Goal: Task Accomplishment & Management: Complete application form

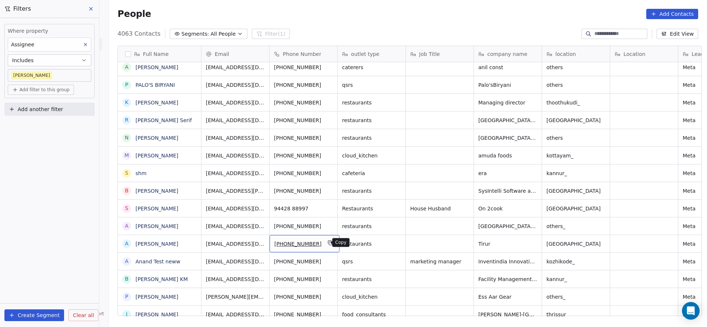
click at [328, 243] on icon "grid" at bounding box center [331, 243] width 6 height 6
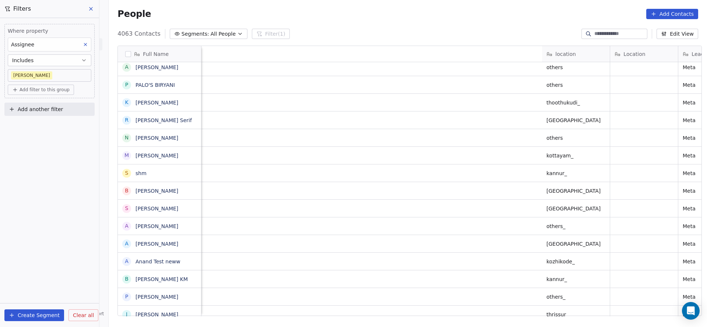
scroll to position [0, 545]
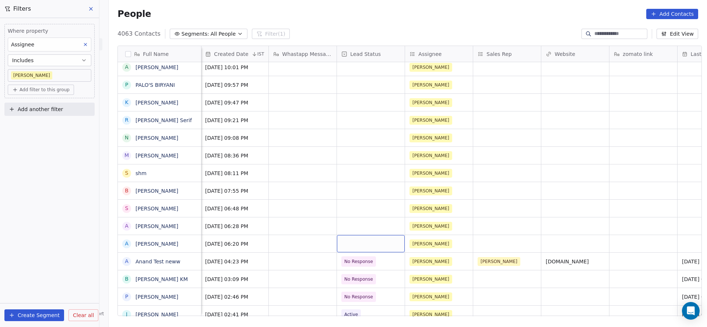
click at [357, 240] on div "grid" at bounding box center [371, 243] width 68 height 17
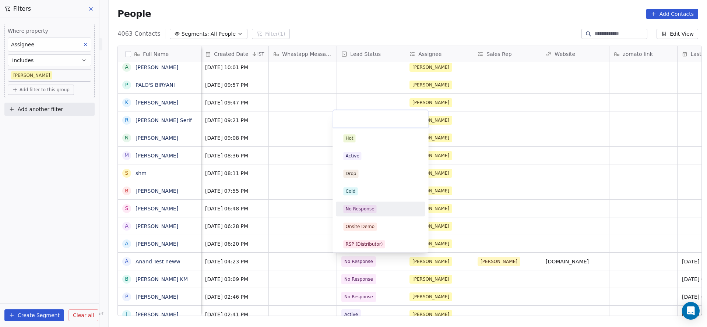
click at [361, 215] on div "No Response" at bounding box center [380, 209] width 83 height 12
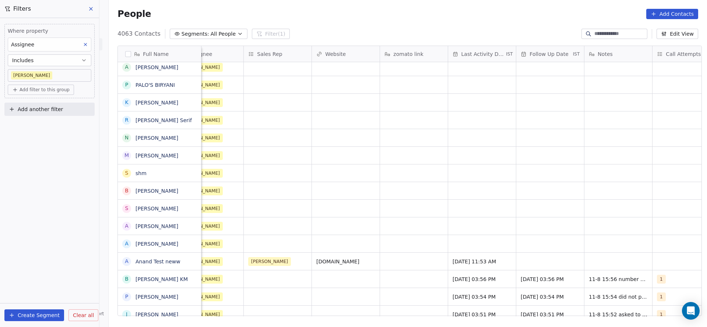
scroll to position [0, 778]
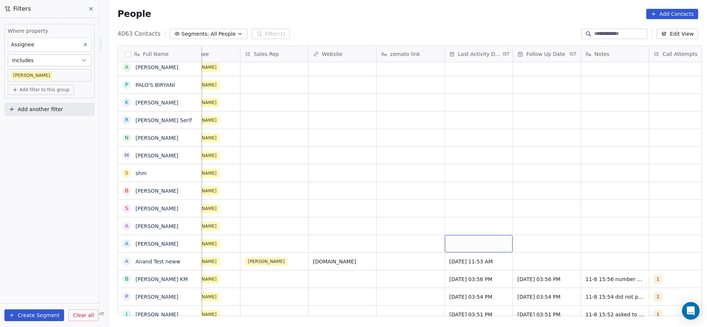
click at [460, 240] on div "grid" at bounding box center [479, 243] width 68 height 17
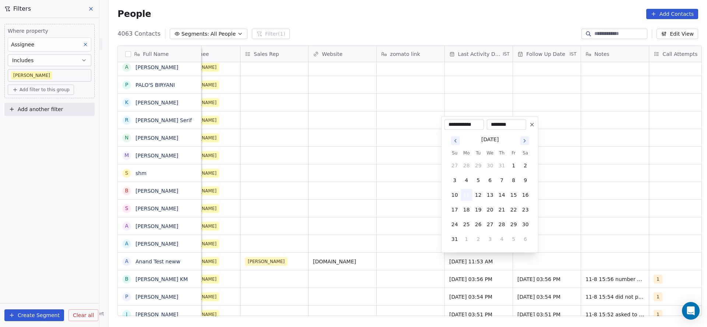
click at [468, 194] on button "11" at bounding box center [466, 195] width 12 height 12
click at [324, 233] on html "On2Cook India Pvt. Ltd. Contacts People Marketing Workflows Campaigns Sales Pip…" at bounding box center [353, 163] width 707 height 327
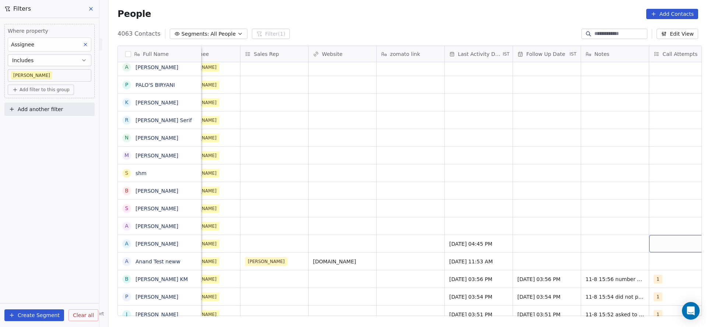
scroll to position [0, 802]
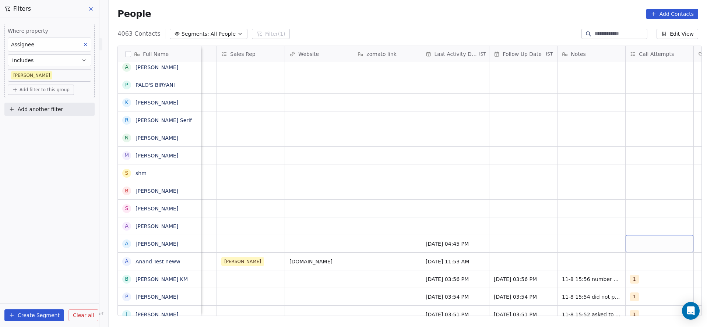
click at [658, 246] on div "grid" at bounding box center [659, 243] width 68 height 17
click at [627, 140] on span "1" at bounding box center [630, 138] width 7 height 8
click at [576, 180] on html "On2Cook India Pvt. Ltd. Contacts People Marketing Workflows Campaigns Sales Pip…" at bounding box center [353, 163] width 707 height 327
click at [530, 248] on div "grid" at bounding box center [523, 243] width 68 height 17
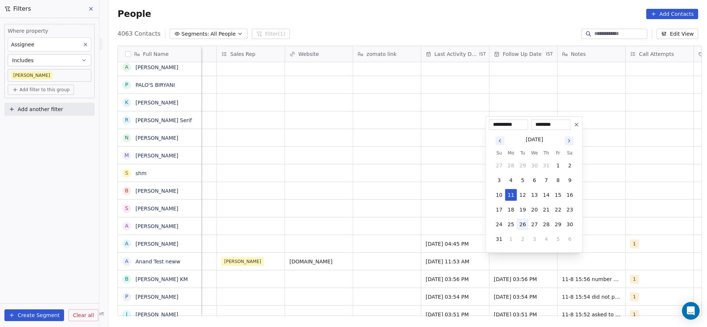
click at [524, 224] on button "26" at bounding box center [523, 225] width 12 height 12
type input "**********"
click at [328, 208] on html "On2Cook India Pvt. Ltd. Contacts People Marketing Workflows Campaigns Sales Pip…" at bounding box center [353, 163] width 707 height 327
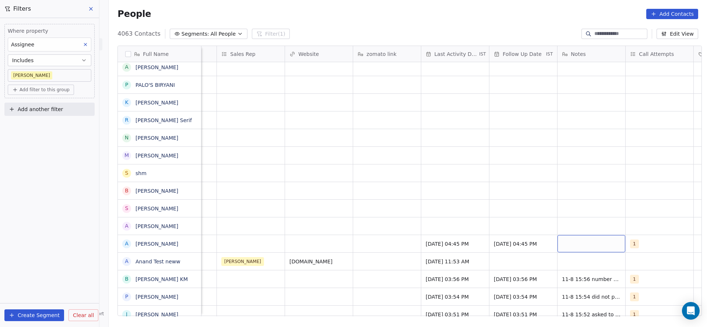
click at [559, 241] on div "grid" at bounding box center [591, 243] width 68 height 17
type textarea "**********"
click at [266, 252] on html "On2Cook India Pvt. Ltd. Contacts People Marketing Workflows Campaigns Sales Pip…" at bounding box center [353, 163] width 707 height 327
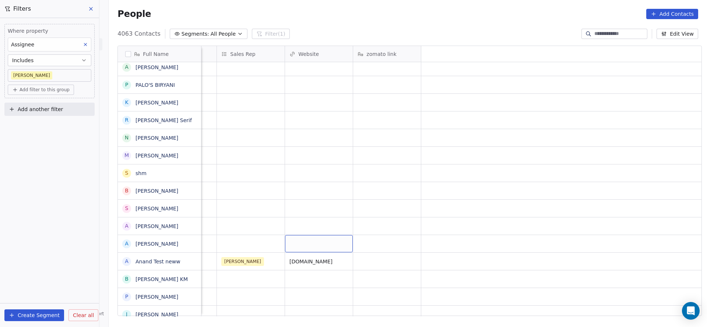
scroll to position [0, 285]
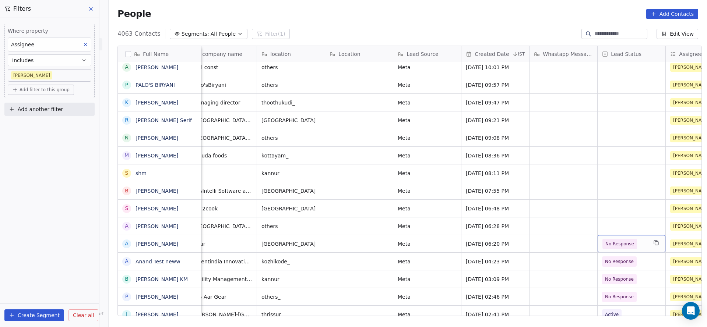
click at [626, 246] on span "No Response" at bounding box center [619, 243] width 29 height 7
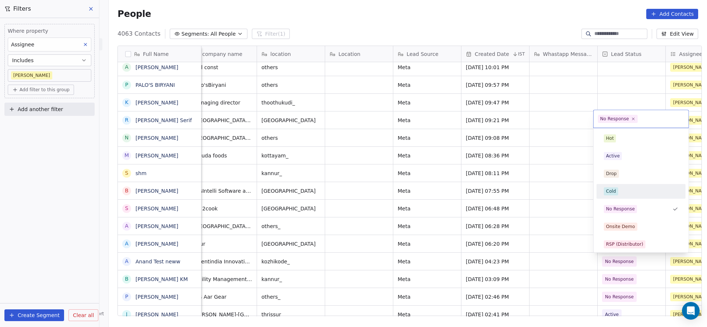
click at [615, 192] on span "Cold" at bounding box center [611, 191] width 14 height 8
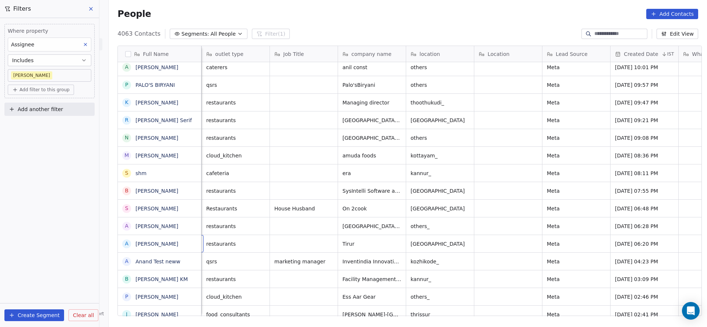
scroll to position [0, 68]
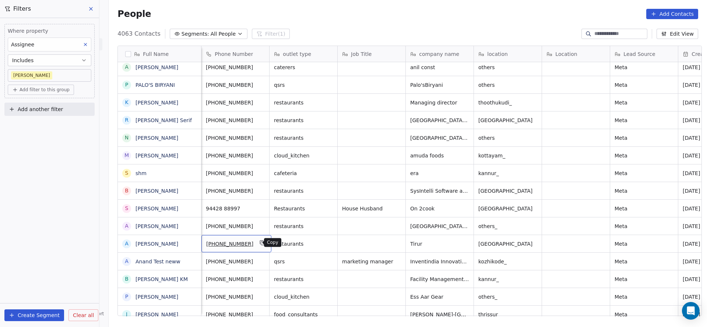
click at [259, 243] on button "grid" at bounding box center [262, 242] width 9 height 9
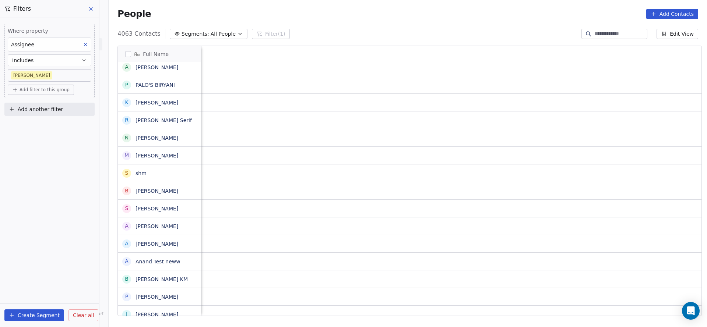
scroll to position [0, 888]
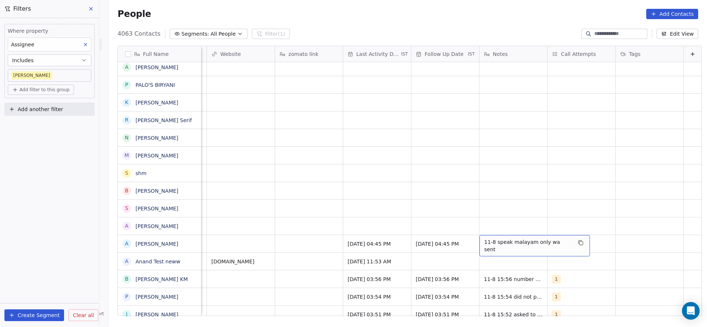
click at [507, 243] on span "11-8 speak malayam only wa sent" at bounding box center [528, 245] width 88 height 15
drag, startPoint x: 532, startPoint y: 243, endPoint x: 561, endPoint y: 242, distance: 28.7
click at [561, 242] on textarea "**********" at bounding box center [518, 246] width 101 height 23
type textarea "**********"
click at [379, 215] on html "On2Cook India Pvt. Ltd. Contacts People Marketing Workflows Campaigns Sales Pip…" at bounding box center [353, 163] width 707 height 327
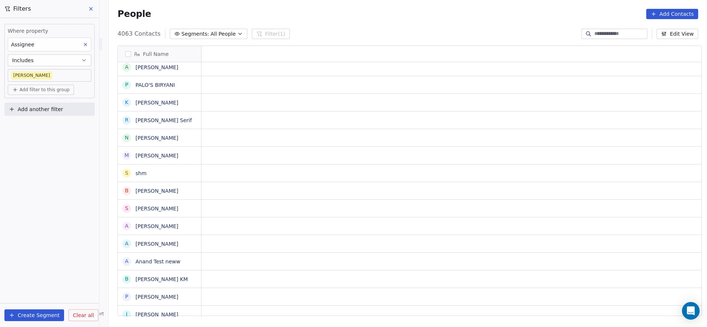
scroll to position [0, 0]
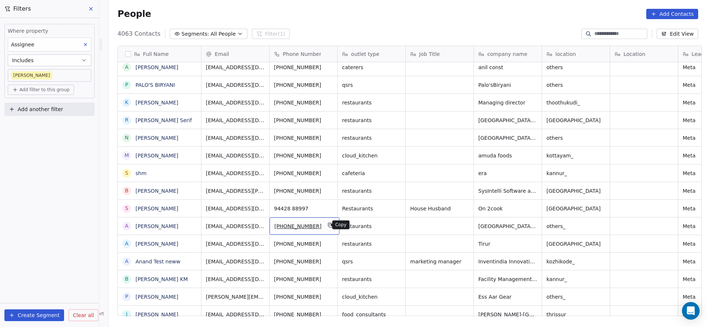
click at [326, 228] on button "grid" at bounding box center [330, 225] width 9 height 9
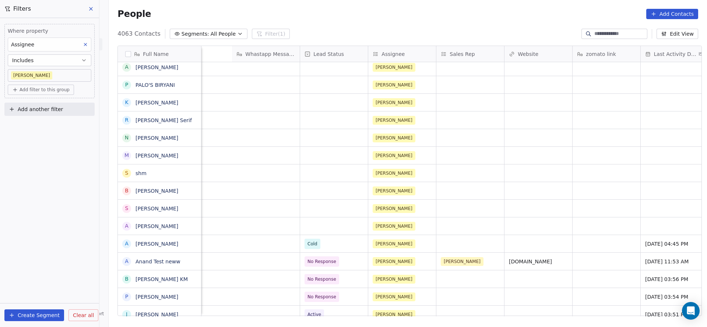
scroll to position [0, 818]
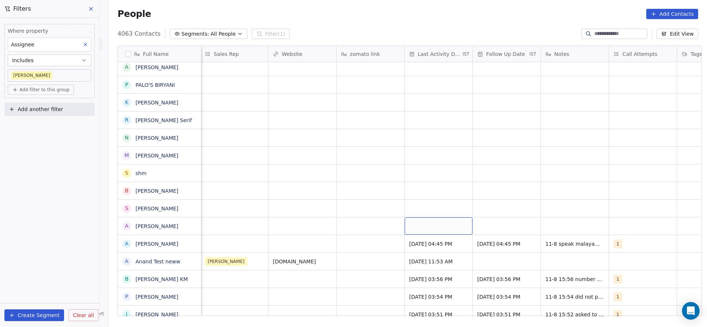
click at [429, 229] on div "grid" at bounding box center [438, 226] width 68 height 17
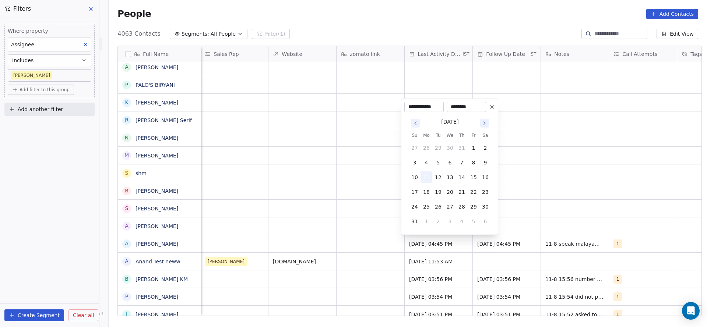
click at [424, 175] on button "11" at bounding box center [426, 178] width 12 height 12
click at [339, 218] on html "On2Cook India Pvt. Ltd. Contacts People Marketing Workflows Campaigns Sales Pip…" at bounding box center [353, 163] width 707 height 327
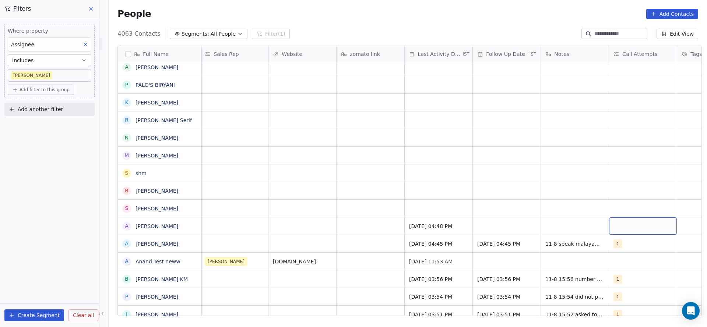
click at [630, 229] on div "grid" at bounding box center [643, 226] width 68 height 17
click at [641, 121] on div "1" at bounding box center [657, 121] width 66 height 8
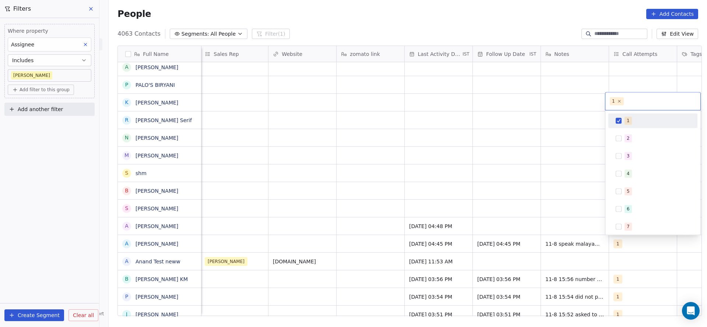
click at [515, 158] on html "On2Cook India Pvt. Ltd. Contacts People Marketing Workflows Campaigns Sales Pip…" at bounding box center [353, 163] width 707 height 327
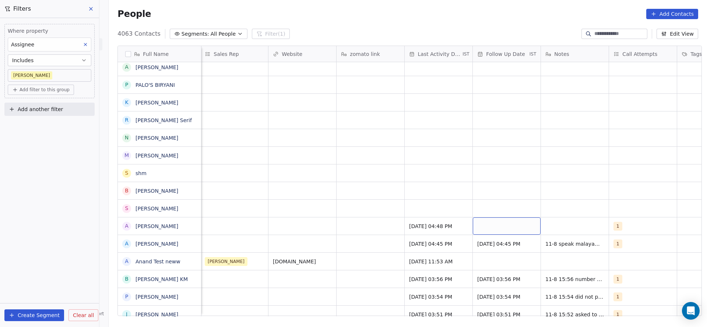
click at [506, 224] on div "grid" at bounding box center [507, 226] width 68 height 17
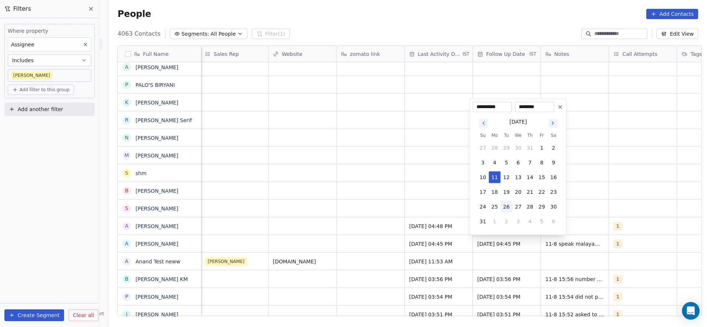
click at [508, 204] on button "26" at bounding box center [506, 207] width 12 height 12
type input "**********"
click at [373, 237] on html "On2Cook India Pvt. Ltd. Contacts People Marketing Workflows Campaigns Sales Pip…" at bounding box center [353, 163] width 707 height 327
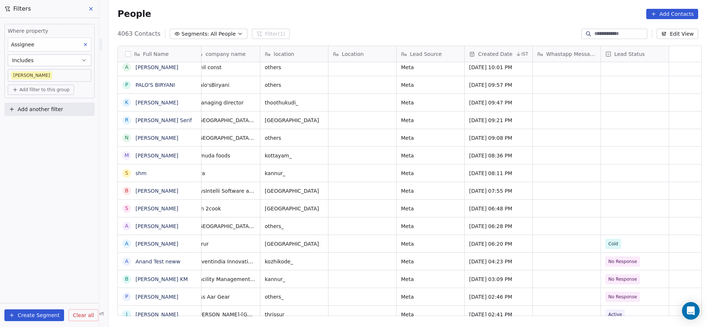
scroll to position [0, 0]
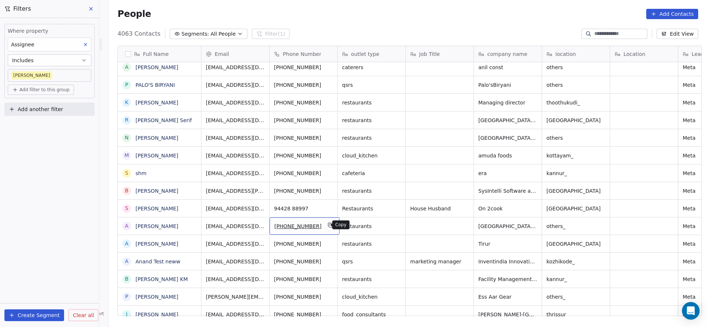
click at [328, 224] on icon "grid" at bounding box center [331, 225] width 6 height 6
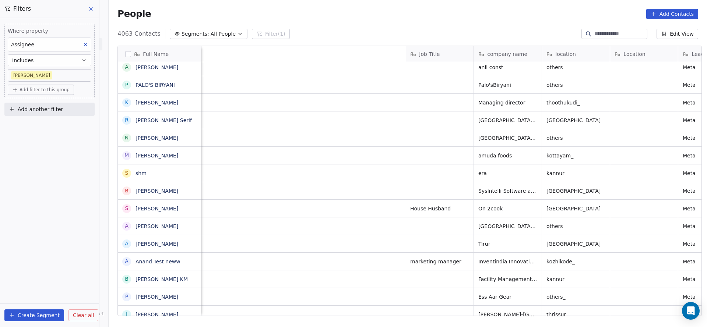
scroll to position [0, 445]
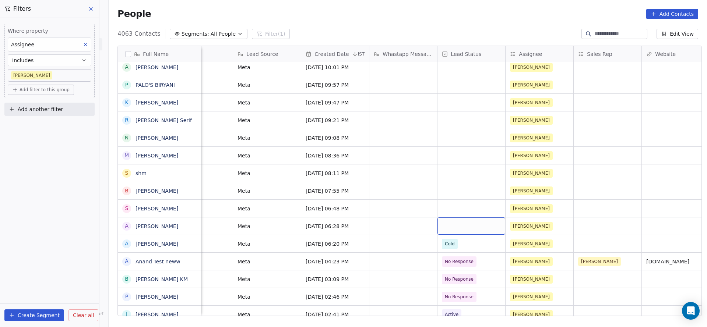
click at [456, 223] on div "grid" at bounding box center [471, 226] width 68 height 17
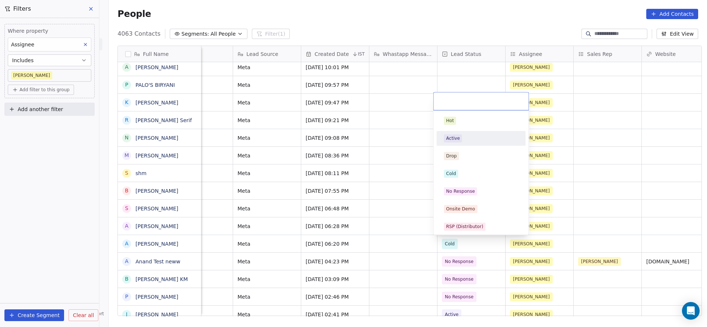
click at [465, 135] on div "Active" at bounding box center [481, 138] width 74 height 8
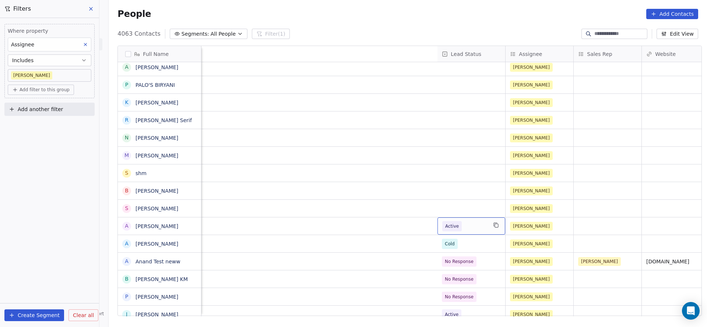
scroll to position [0, 888]
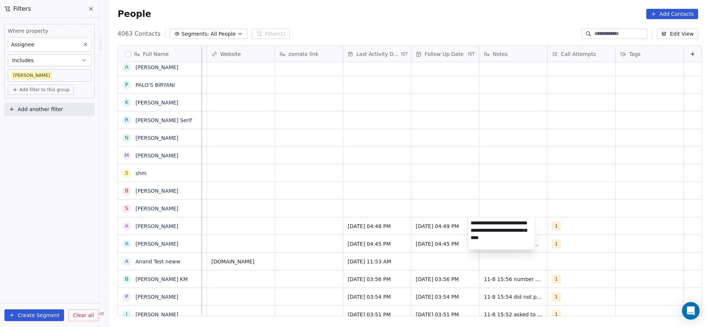
type textarea "**********"
click at [340, 239] on html "On2Cook India Pvt. Ltd. Contacts People Marketing Workflows Campaigns Sales Pip…" at bounding box center [353, 163] width 707 height 327
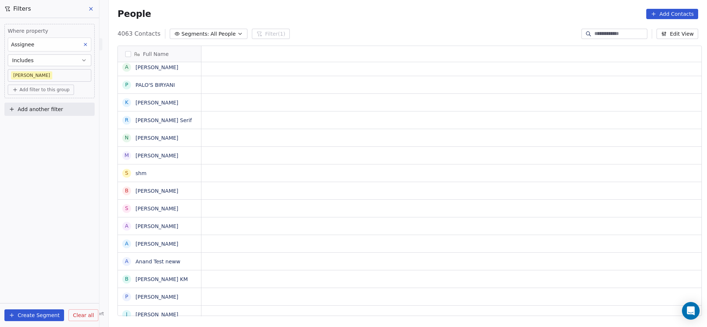
scroll to position [0, 0]
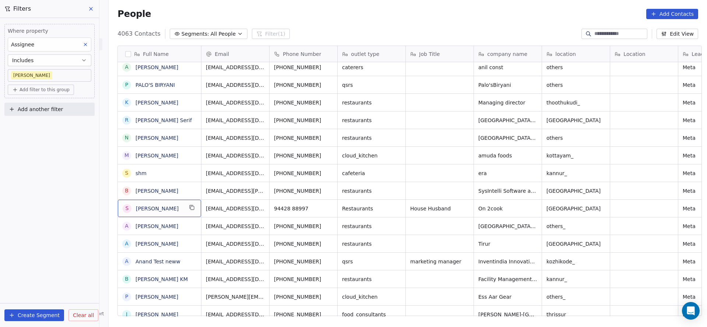
click at [173, 212] on div "S [PERSON_NAME]" at bounding box center [153, 208] width 60 height 9
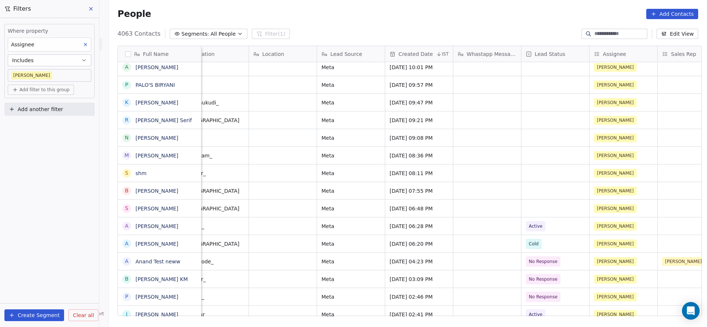
scroll to position [0, 526]
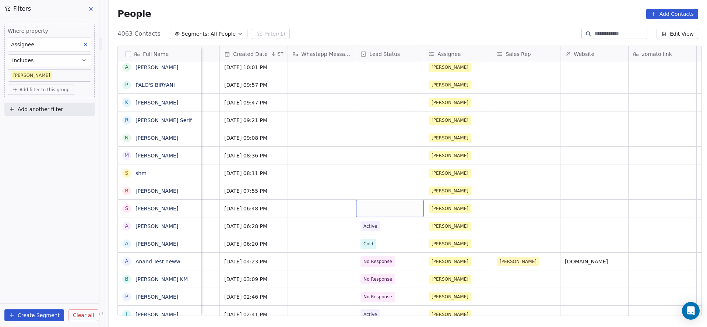
click at [374, 206] on div "grid" at bounding box center [390, 208] width 68 height 17
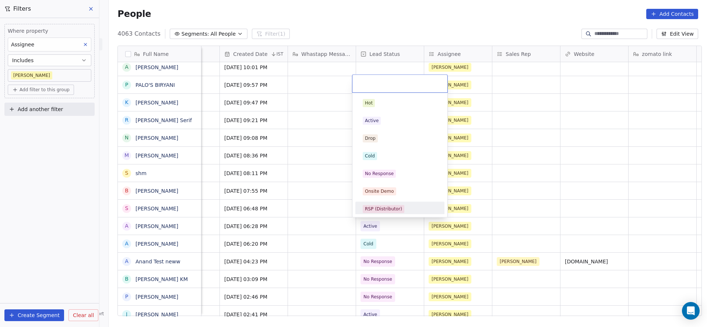
click at [551, 222] on html "On2Cook India Pvt. Ltd. Contacts People Marketing Workflows Campaigns Sales Pip…" at bounding box center [353, 163] width 707 height 327
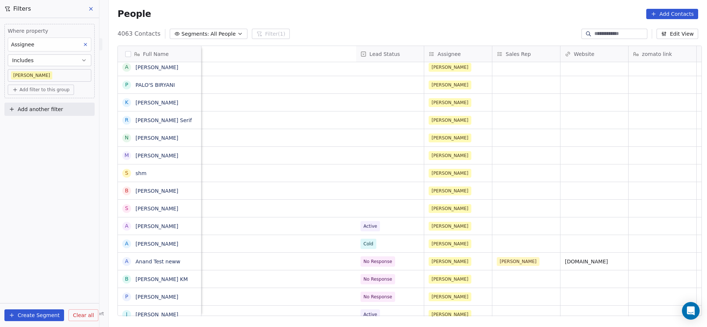
scroll to position [0, 888]
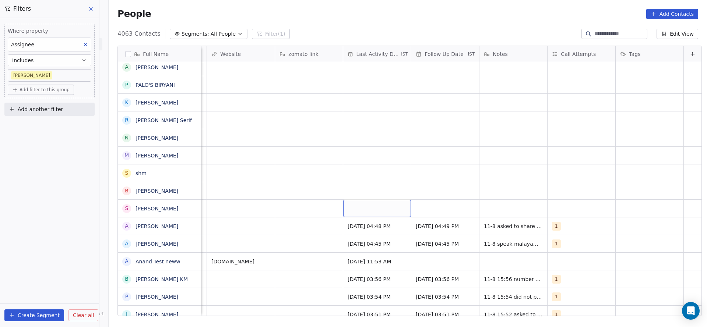
click at [354, 206] on div "grid" at bounding box center [377, 208] width 68 height 17
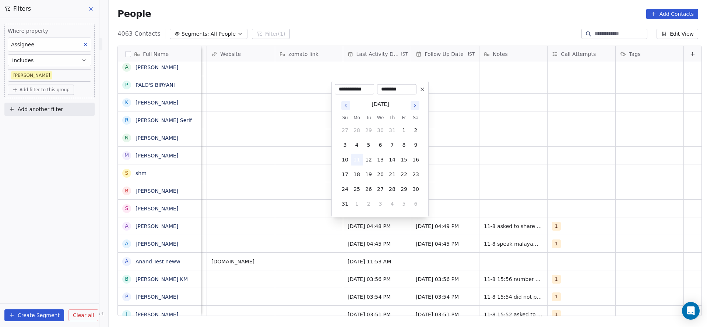
click at [359, 160] on button "11" at bounding box center [357, 160] width 12 height 12
click at [218, 211] on html "On2Cook India Pvt. Ltd. Contacts People Marketing Workflows Campaigns Sales Pip…" at bounding box center [353, 163] width 707 height 327
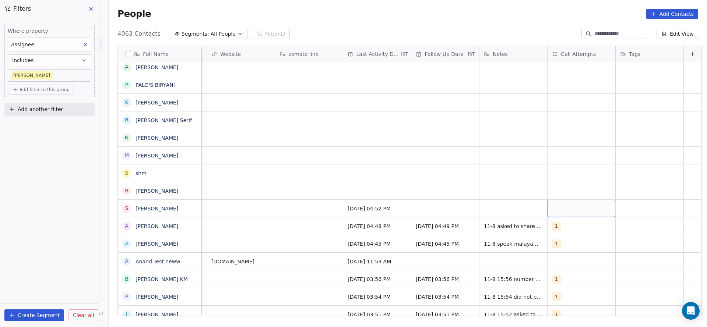
click at [556, 208] on div "grid" at bounding box center [581, 208] width 68 height 17
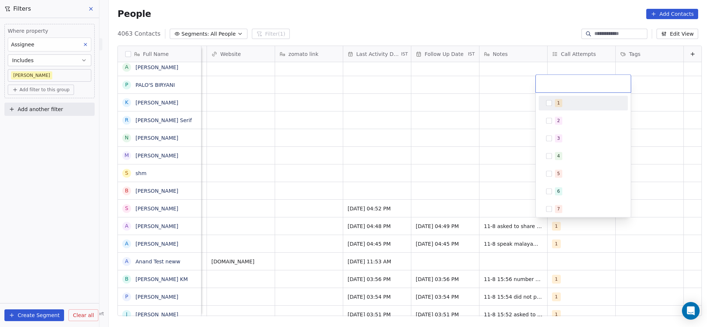
click at [560, 100] on span "1" at bounding box center [558, 103] width 7 height 8
click at [381, 203] on html "On2Cook India Pvt. Ltd. Contacts People Marketing Workflows Campaigns Sales Pip…" at bounding box center [353, 163] width 707 height 327
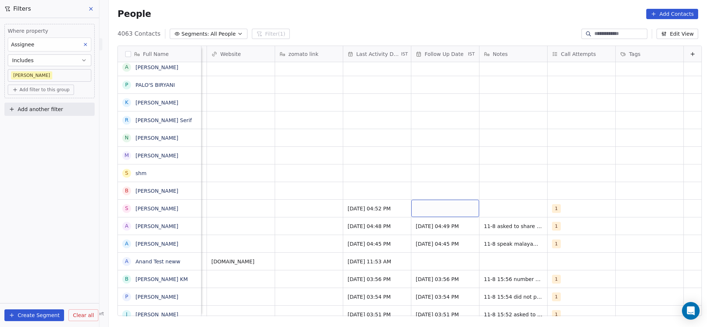
click at [440, 212] on div "grid" at bounding box center [445, 208] width 68 height 17
click at [433, 204] on div "grid" at bounding box center [445, 208] width 68 height 17
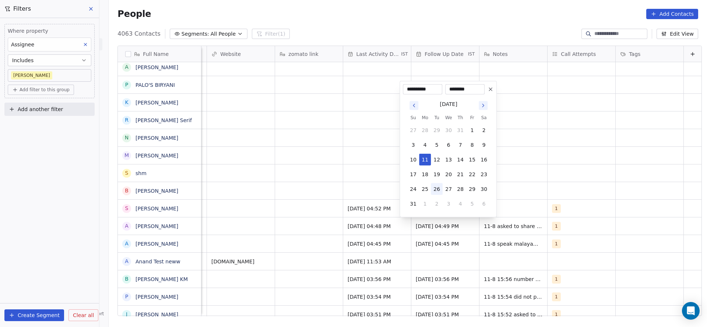
click at [437, 190] on button "26" at bounding box center [437, 189] width 12 height 12
type input "**********"
click at [535, 210] on html "On2Cook India Pvt. Ltd. Contacts People Marketing Workflows Campaigns Sales Pip…" at bounding box center [353, 163] width 707 height 327
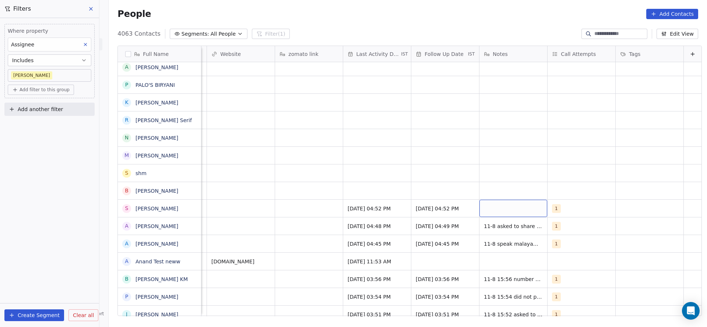
click at [510, 211] on div "grid" at bounding box center [513, 208] width 68 height 17
type textarea "**********"
click at [304, 206] on html "On2Cook India Pvt. Ltd. Contacts People Marketing Workflows Campaigns Sales Pip…" at bounding box center [353, 163] width 707 height 327
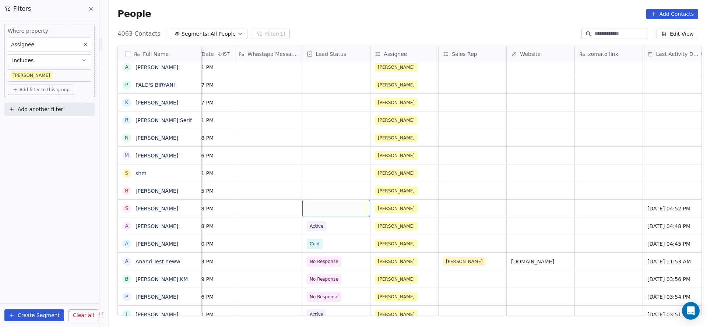
click at [334, 209] on div "grid" at bounding box center [336, 208] width 68 height 17
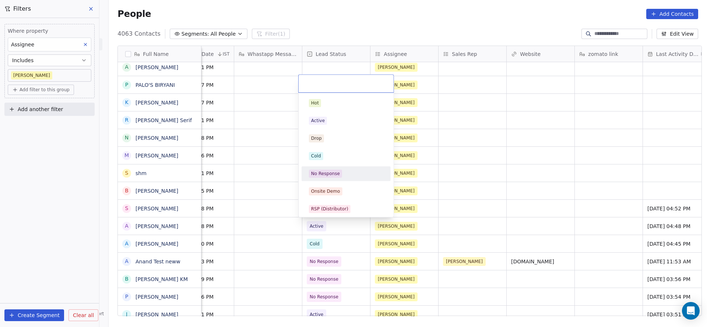
click at [336, 170] on div "No Response" at bounding box center [325, 173] width 29 height 7
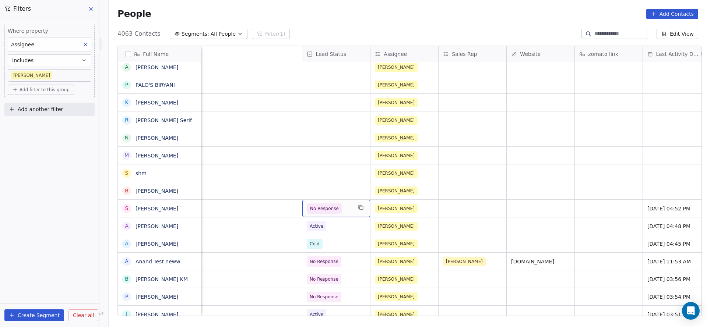
scroll to position [0, 888]
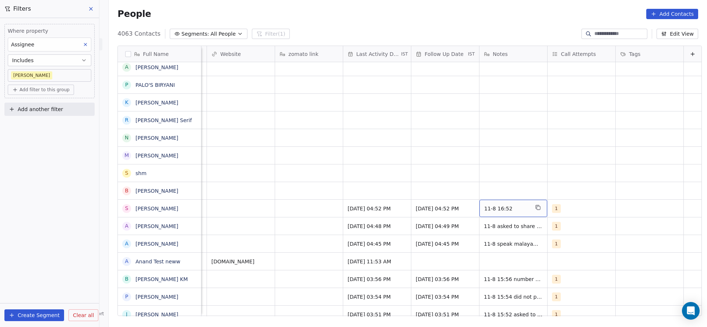
click at [510, 210] on span "11-8 16:52" at bounding box center [506, 208] width 45 height 7
type textarea "**********"
click at [427, 203] on html "On2Cook India Pvt. Ltd. Contacts People Marketing Workflows Campaigns Sales Pip…" at bounding box center [353, 163] width 707 height 327
click at [374, 190] on div "grid" at bounding box center [377, 190] width 68 height 17
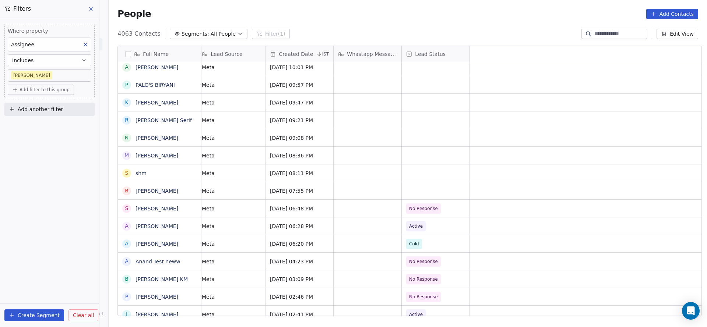
scroll to position [0, 0]
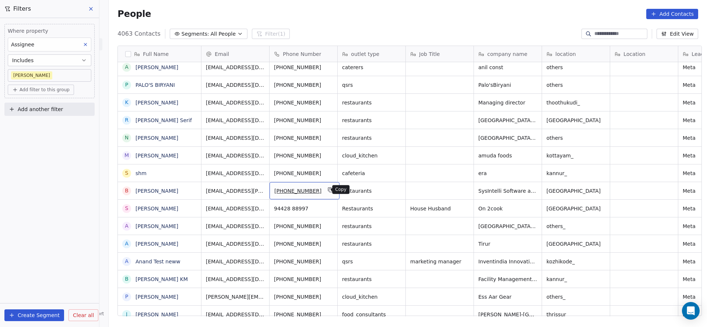
click at [326, 186] on button "grid" at bounding box center [330, 189] width 9 height 9
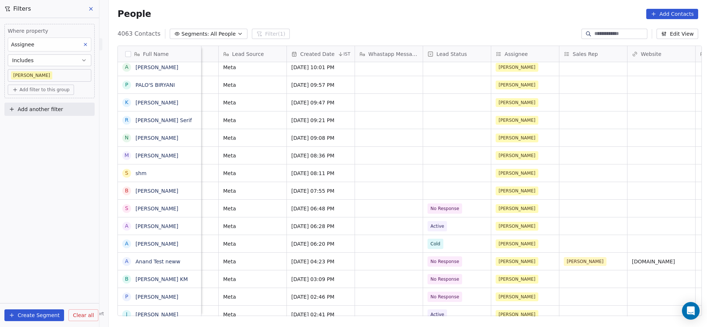
scroll to position [0, 462]
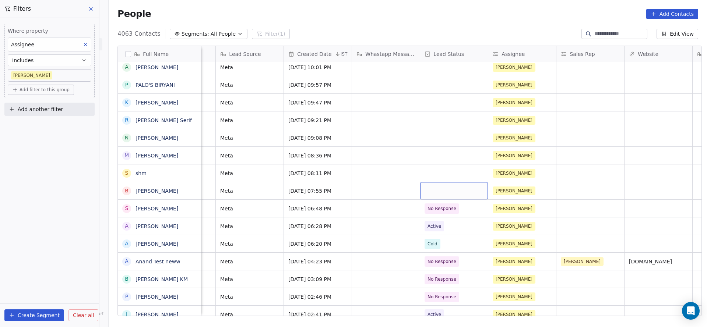
click at [438, 189] on div "grid" at bounding box center [454, 190] width 68 height 17
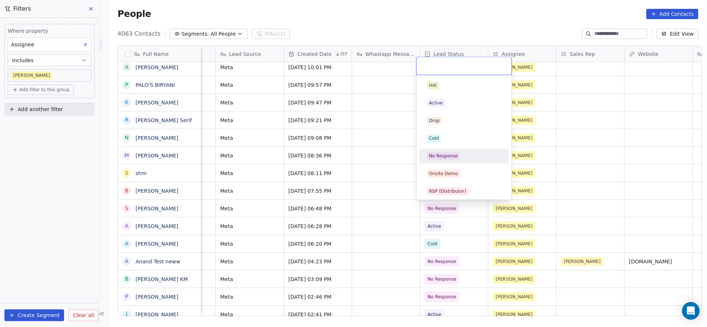
scroll to position [55, 0]
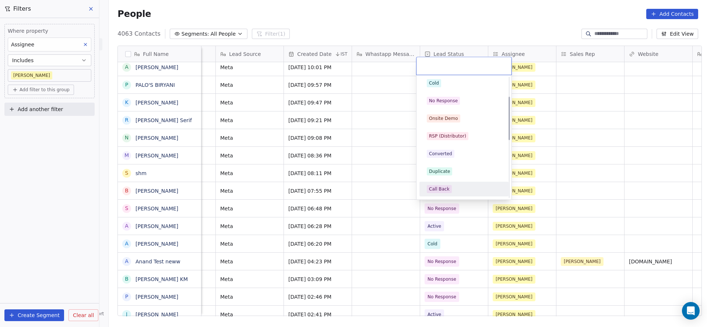
click at [450, 185] on div "Call Back" at bounding box center [464, 189] width 74 height 8
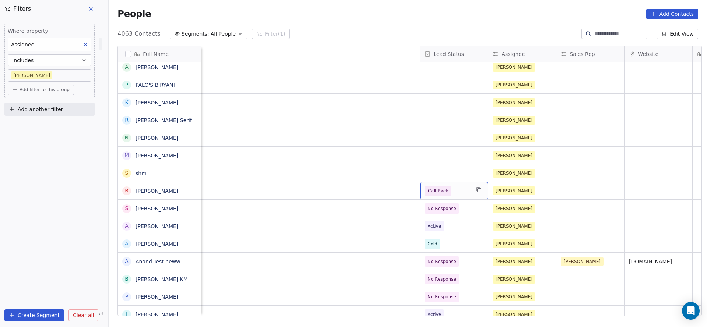
scroll to position [0, 888]
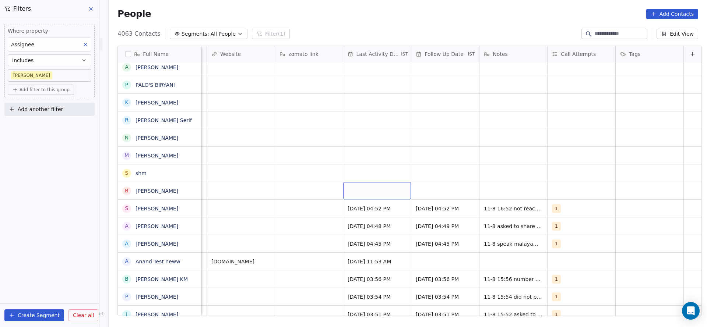
click at [354, 190] on div "grid" at bounding box center [377, 190] width 68 height 17
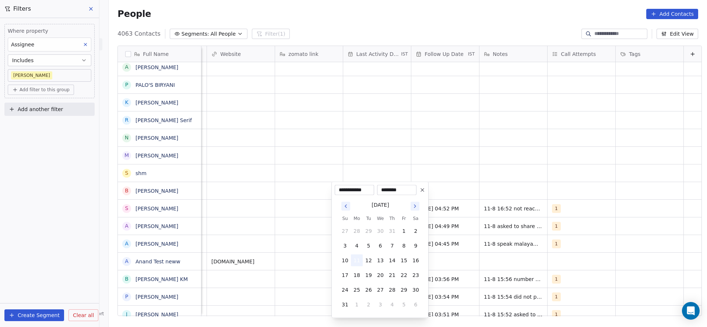
click at [356, 256] on button "11" at bounding box center [357, 261] width 12 height 12
click at [269, 194] on html "On2Cook India Pvt. Ltd. Contacts People Marketing Workflows Campaigns Sales Pip…" at bounding box center [353, 163] width 707 height 327
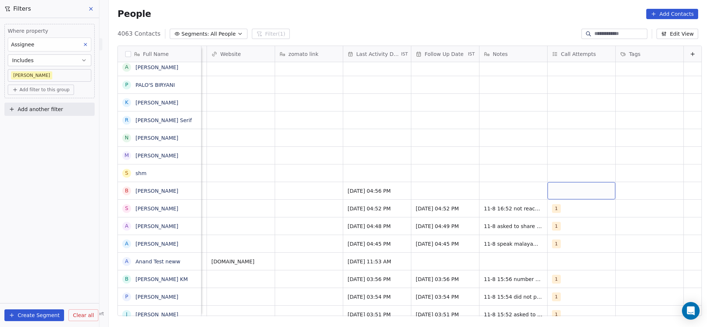
click at [547, 188] on div "grid" at bounding box center [581, 190] width 68 height 17
click at [562, 79] on div "1" at bounding box center [582, 85] width 83 height 12
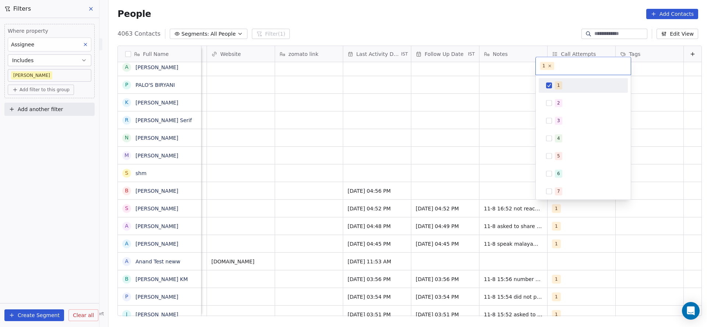
click at [389, 173] on html "On2Cook India Pvt. Ltd. Contacts People Marketing Workflows Campaigns Sales Pip…" at bounding box center [353, 163] width 707 height 327
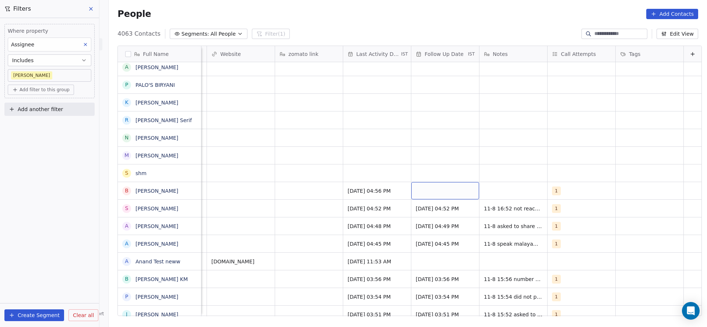
click at [426, 187] on div "grid" at bounding box center [445, 190] width 68 height 17
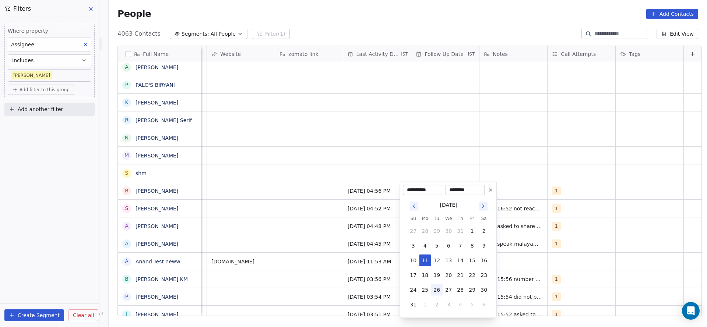
click at [437, 286] on button "26" at bounding box center [437, 290] width 12 height 12
type input "**********"
click at [388, 89] on html "On2Cook India Pvt. Ltd. Contacts People Marketing Workflows Campaigns Sales Pip…" at bounding box center [353, 163] width 707 height 327
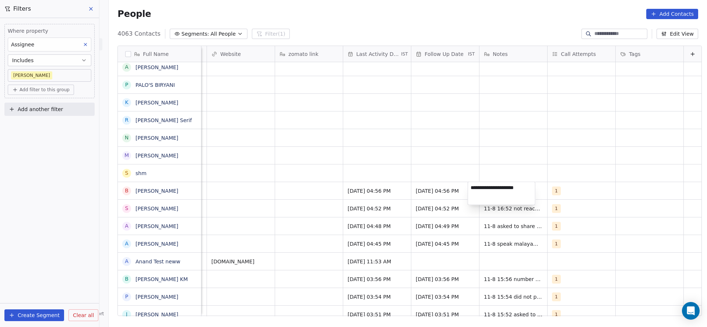
type textarea "**********"
click at [253, 177] on html "On2Cook India Pvt. Ltd. Contacts People Marketing Workflows Campaigns Sales Pip…" at bounding box center [353, 163] width 707 height 327
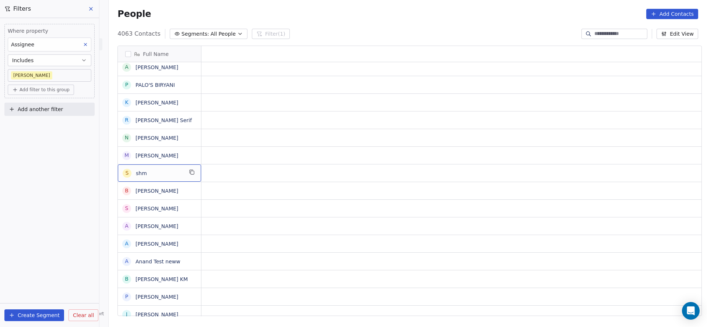
scroll to position [0, 0]
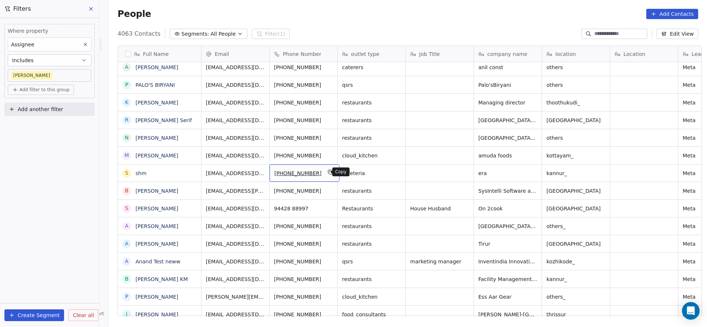
click at [328, 173] on icon "grid" at bounding box center [331, 172] width 6 height 6
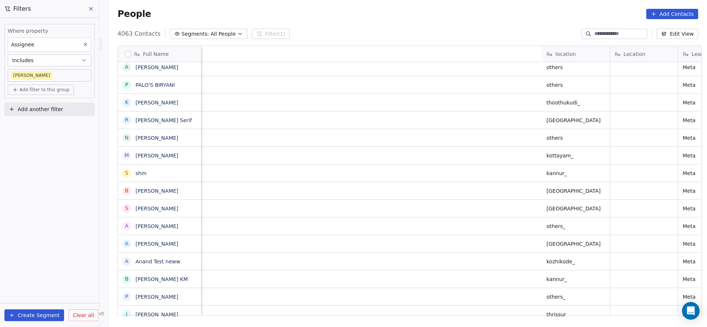
scroll to position [0, 545]
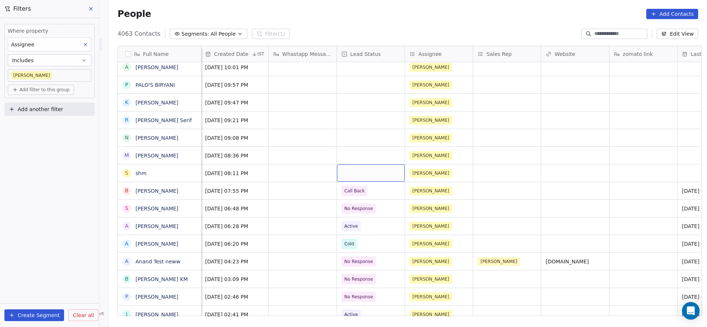
click at [365, 171] on div "grid" at bounding box center [371, 173] width 68 height 17
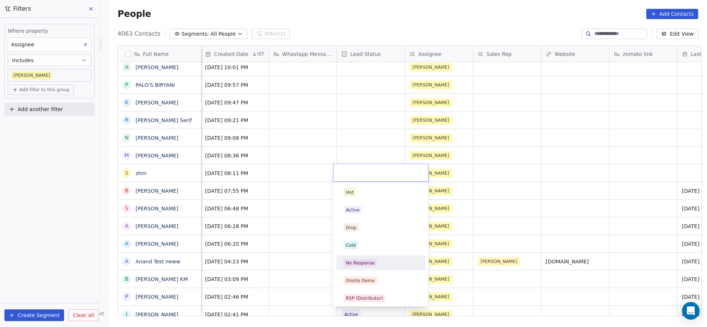
click at [354, 262] on div "No Response" at bounding box center [360, 263] width 29 height 7
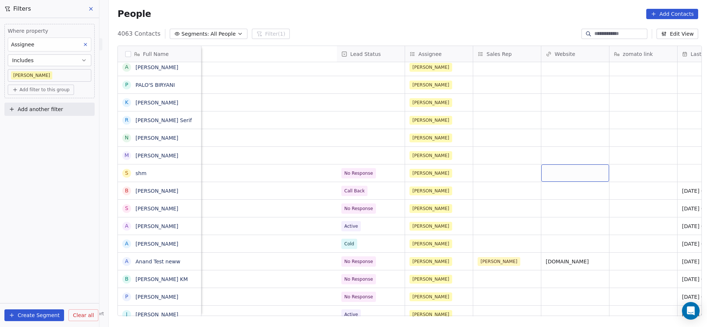
scroll to position [0, 888]
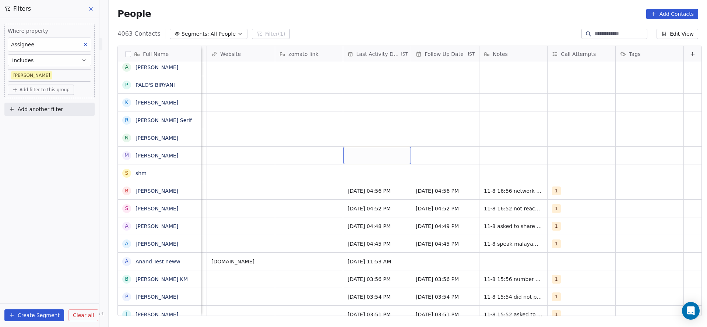
click at [357, 163] on div "grid" at bounding box center [377, 155] width 68 height 17
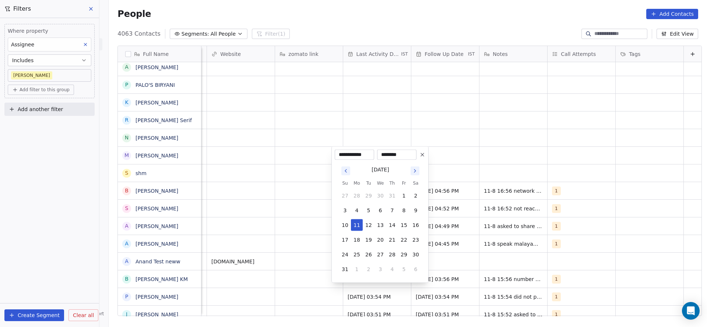
click at [300, 178] on html "On2Cook India Pvt. Ltd. Contacts People Marketing Workflows Campaigns Sales Pip…" at bounding box center [353, 163] width 707 height 327
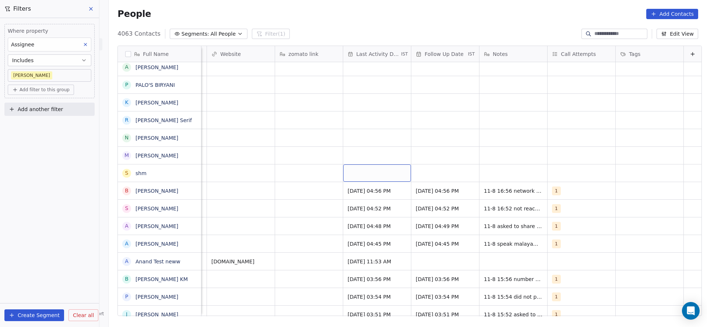
click at [370, 174] on div "grid" at bounding box center [377, 173] width 68 height 17
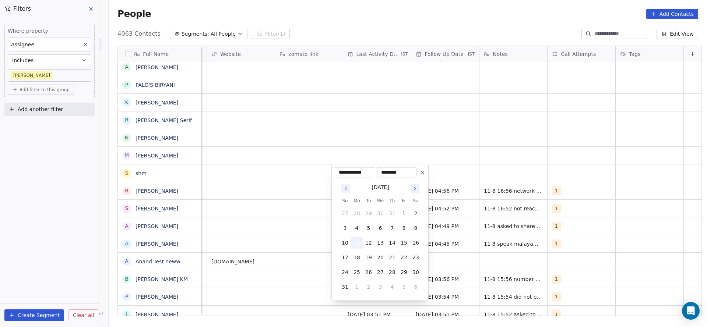
click at [358, 239] on button "11" at bounding box center [357, 243] width 12 height 12
click at [296, 202] on html "On2Cook India Pvt. Ltd. Contacts People Marketing Workflows Campaigns Sales Pip…" at bounding box center [353, 163] width 707 height 327
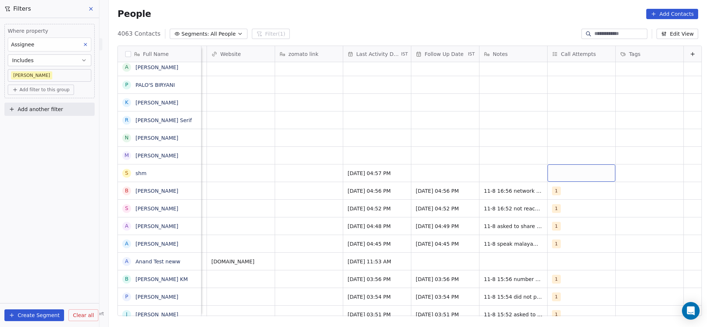
click at [547, 169] on div "grid" at bounding box center [581, 173] width 68 height 17
click at [548, 191] on button "Suggestions" at bounding box center [549, 193] width 6 height 6
click at [440, 173] on html "On2Cook India Pvt. Ltd. Contacts People Marketing Workflows Campaigns Sales Pip…" at bounding box center [353, 163] width 707 height 327
click at [411, 173] on div "grid" at bounding box center [445, 173] width 68 height 17
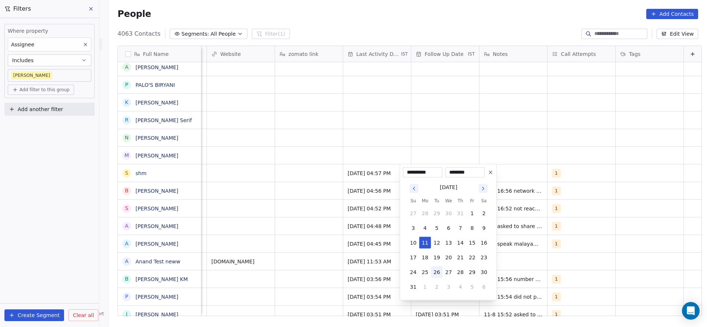
drag, startPoint x: 439, startPoint y: 268, endPoint x: 476, endPoint y: 195, distance: 81.3
click at [438, 267] on button "26" at bounding box center [437, 272] width 12 height 12
type input "**********"
click at [497, 118] on html "On2Cook India Pvt. Ltd. Contacts People Marketing Workflows Campaigns Sales Pip…" at bounding box center [353, 163] width 707 height 327
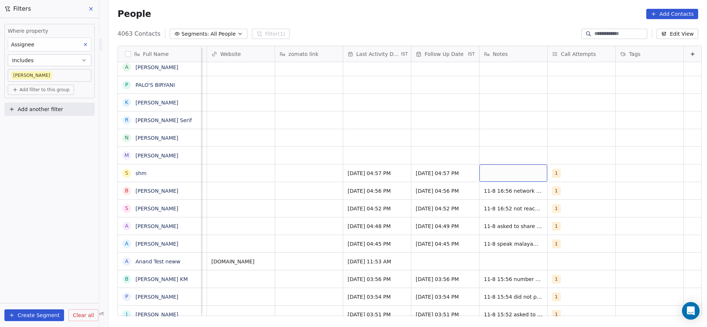
click at [505, 170] on div "grid" at bounding box center [513, 173] width 68 height 17
type textarea "**********"
click at [439, 148] on html "On2Cook India Pvt. Ltd. Contacts People Marketing Workflows Campaigns Sales Pip…" at bounding box center [353, 163] width 707 height 327
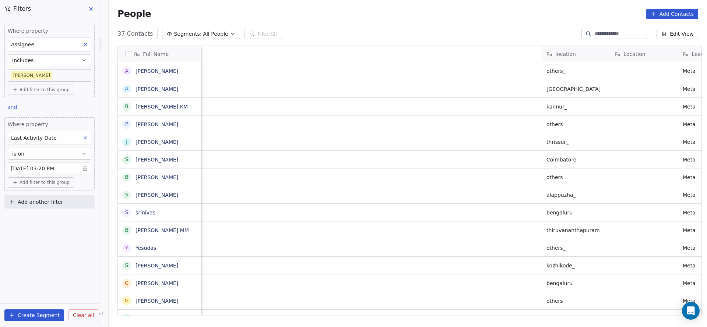
scroll to position [279, 593]
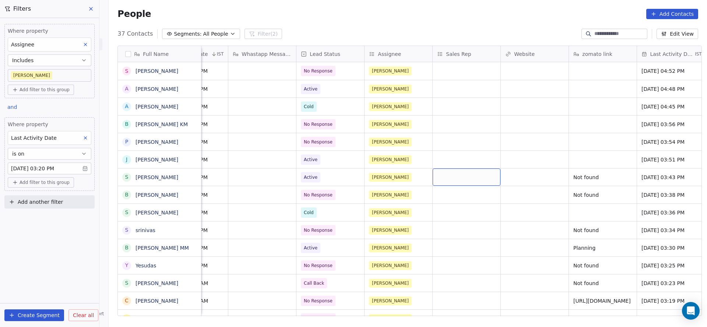
click at [70, 166] on body "On2Cook India Pvt. Ltd. Contacts People Marketing Workflows Campaigns Sales Pip…" at bounding box center [353, 163] width 707 height 327
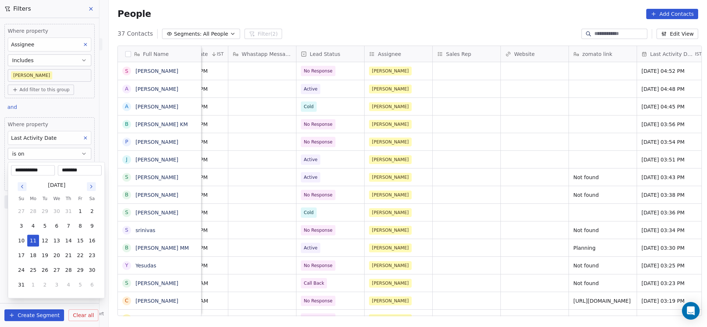
click at [82, 173] on input "********" at bounding box center [79, 170] width 41 height 7
click at [75, 170] on input "********" at bounding box center [79, 170] width 41 height 7
type input "********"
click at [308, 191] on html "On2Cook India Pvt. Ltd. Contacts People Marketing Workflows Campaigns Sales Pip…" at bounding box center [353, 163] width 707 height 327
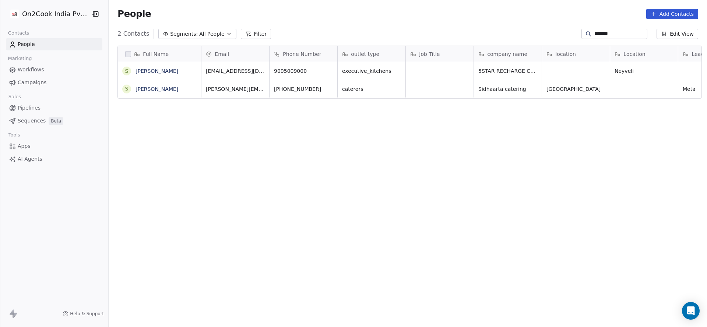
click at [613, 32] on input "*******" at bounding box center [620, 33] width 52 height 7
type input "**********"
